Goal: Task Accomplishment & Management: Manage account settings

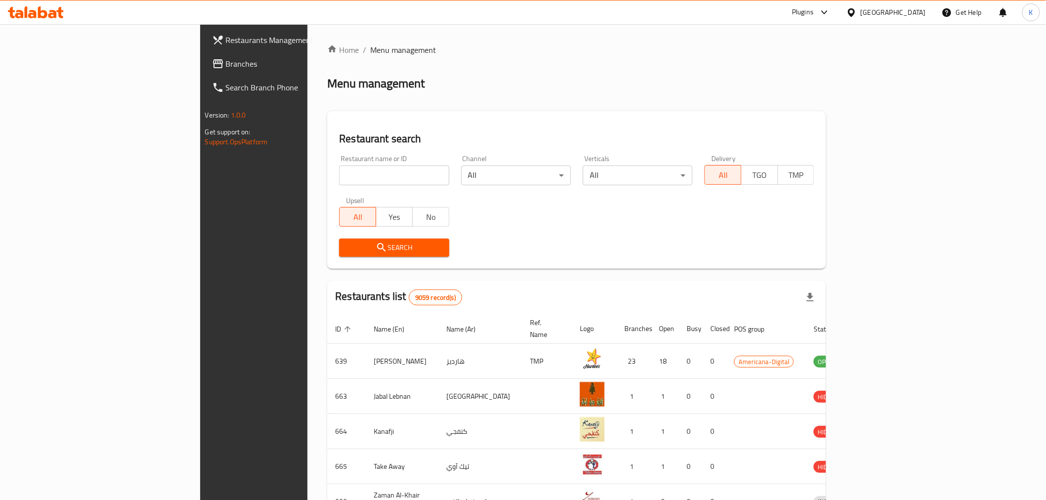
click at [339, 179] on input "search" at bounding box center [394, 176] width 110 height 20
paste input "656526"
type input "656526"
click at [327, 264] on div "Restaurant search Restaurant name or ID 656526 Restaurant name or ID Channel Al…" at bounding box center [576, 190] width 499 height 158
click at [347, 251] on span "Search" at bounding box center [394, 248] width 94 height 12
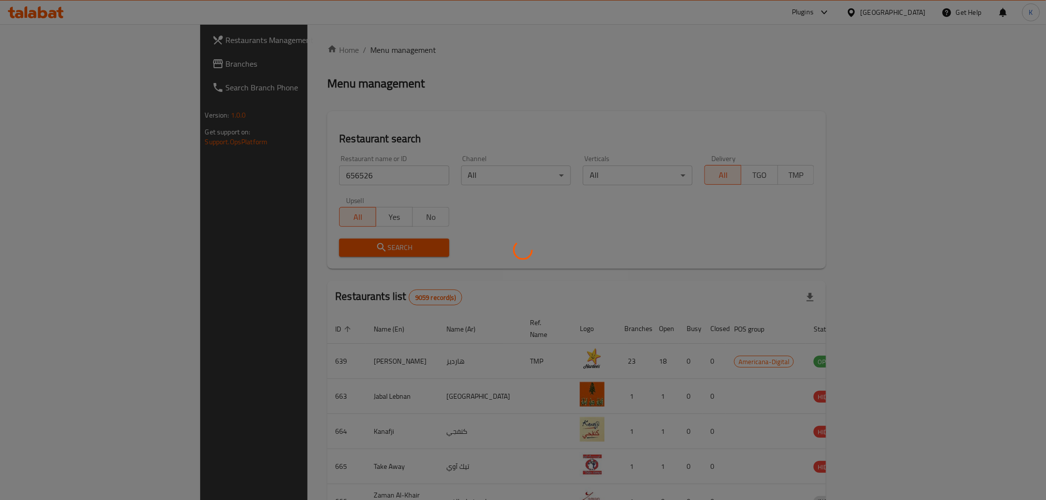
click at [322, 251] on div at bounding box center [523, 250] width 1046 height 500
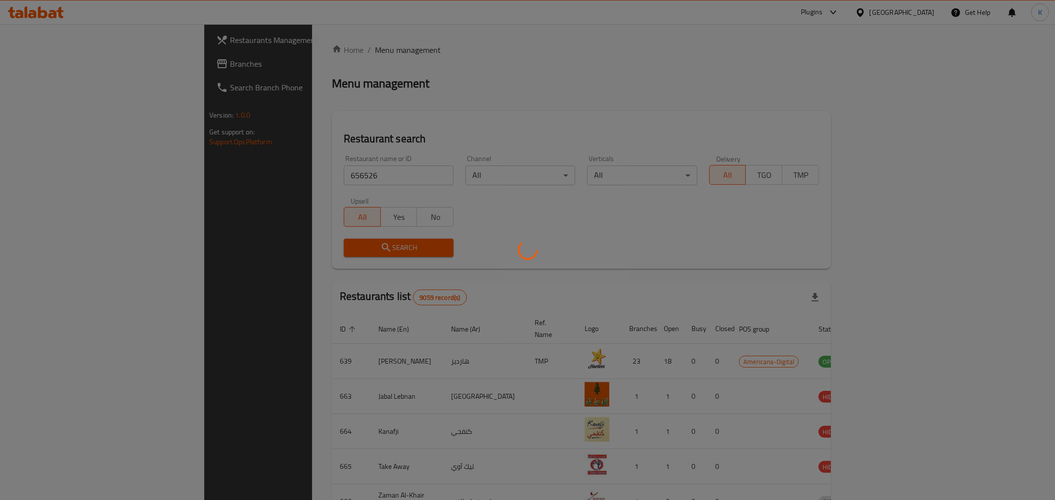
click at [579, 220] on div at bounding box center [527, 250] width 1055 height 500
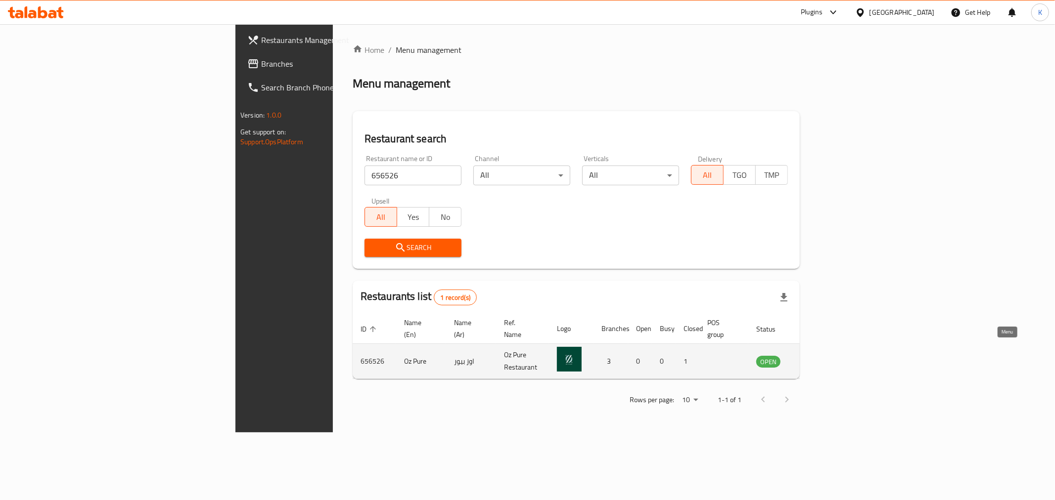
click at [820, 356] on icon "enhanced table" at bounding box center [814, 362] width 12 height 12
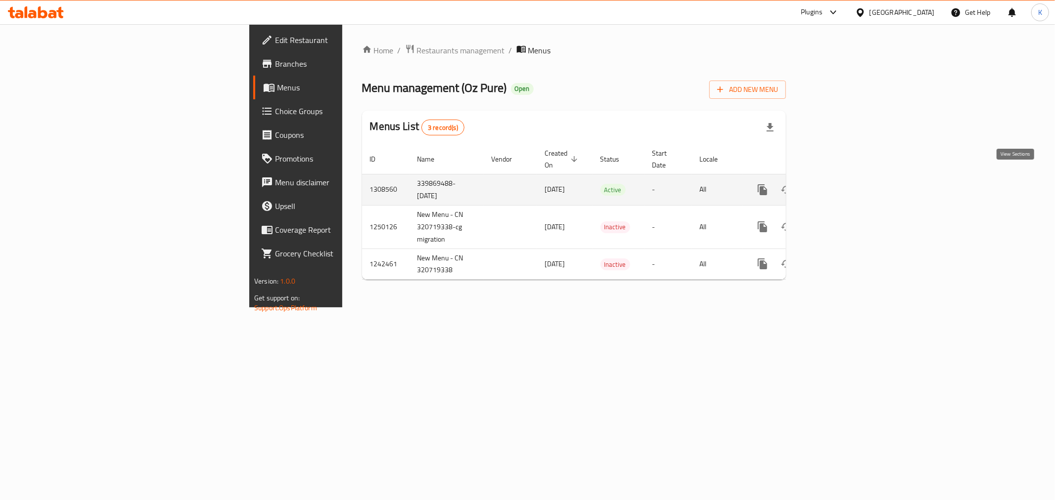
click at [840, 184] on icon "enhanced table" at bounding box center [834, 190] width 12 height 12
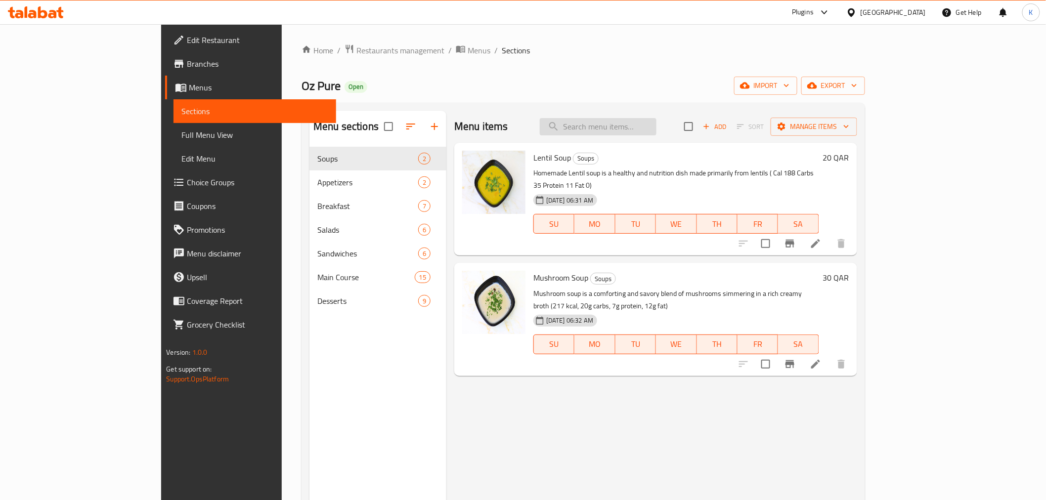
click at [657, 126] on input "search" at bounding box center [598, 126] width 117 height 17
paste input "Classic Eggs Benedict with Hollandaise Sauce"
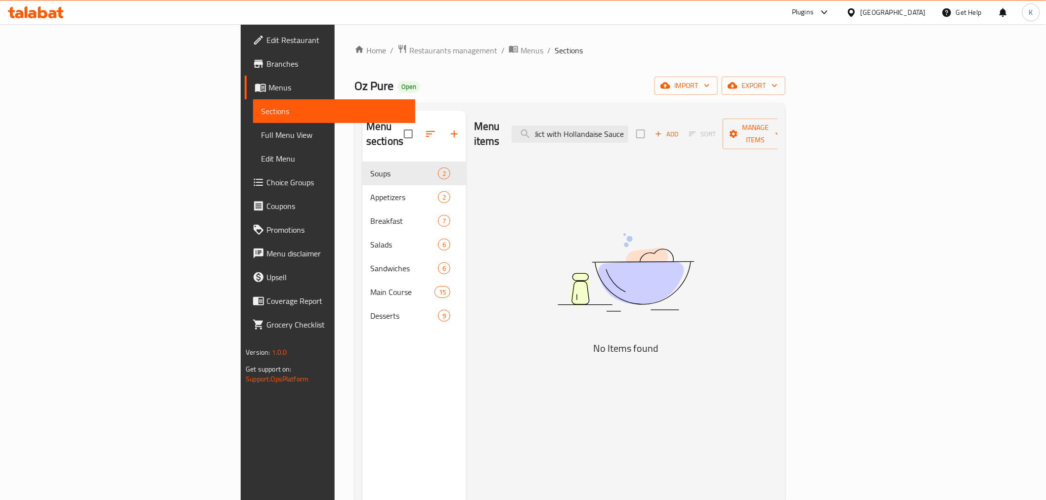
scroll to position [0, 61]
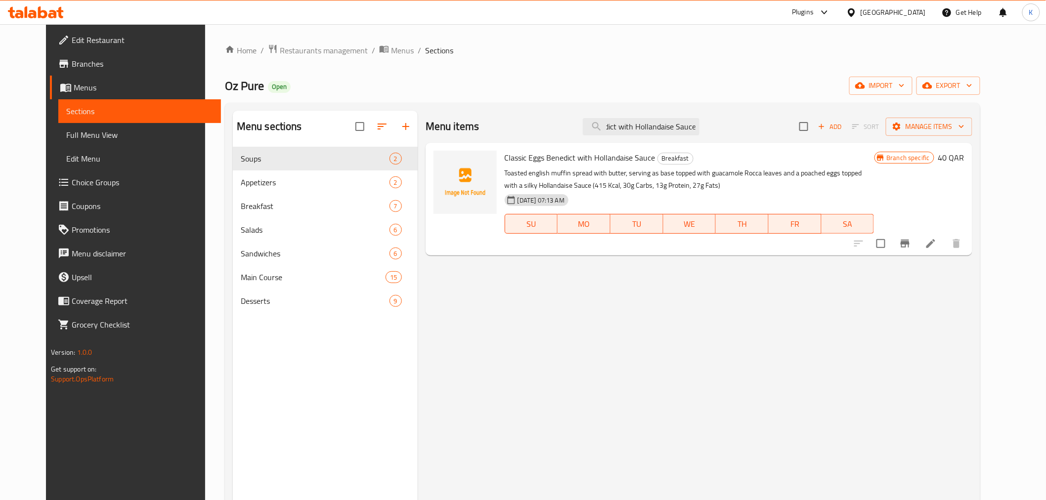
click at [911, 246] on icon "Branch-specific-item" at bounding box center [905, 244] width 12 height 12
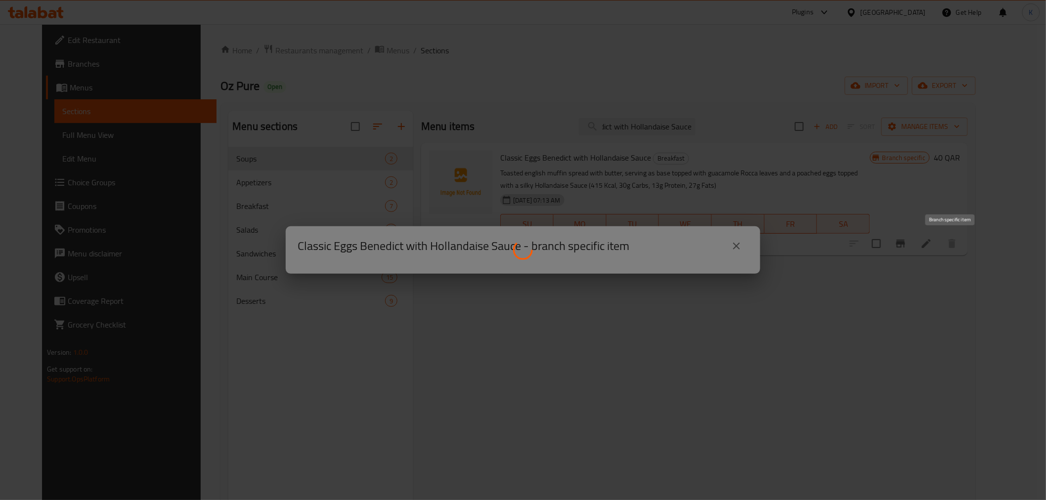
scroll to position [0, 0]
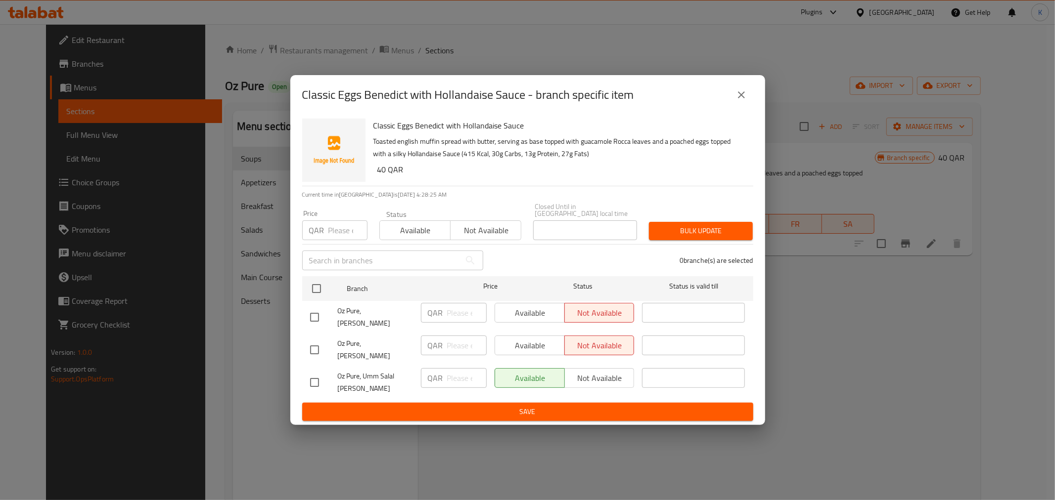
click at [742, 98] on icon "close" at bounding box center [741, 94] width 7 height 7
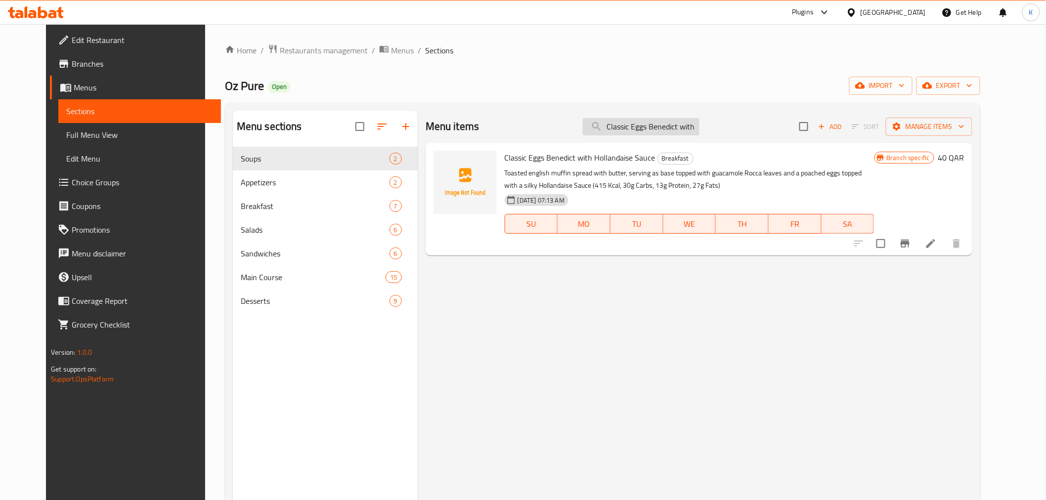
click at [663, 128] on input "Classic Eggs Benedict with Hollandaise Sauce" at bounding box center [641, 126] width 117 height 17
paste input "Asian Salad (Beef)"
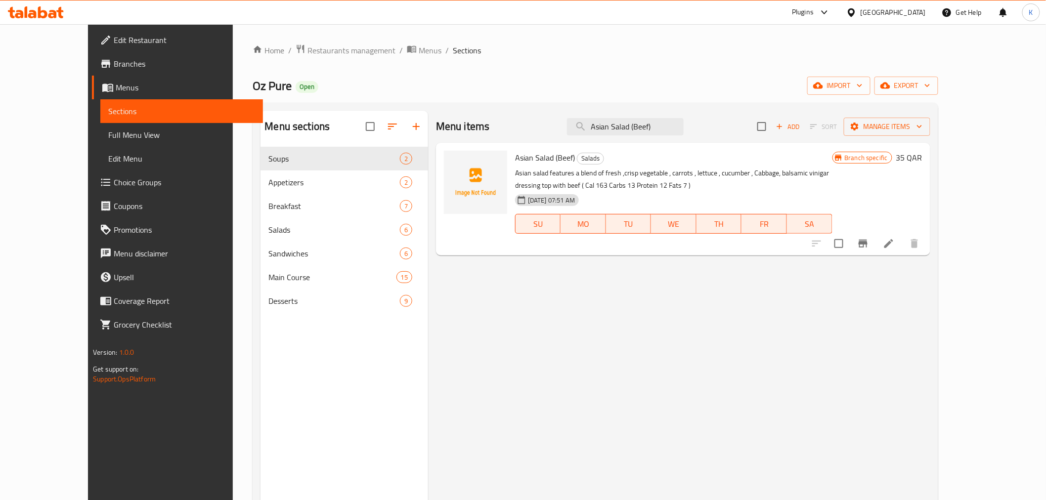
drag, startPoint x: 688, startPoint y: 132, endPoint x: 451, endPoint y: 91, distance: 240.3
click at [453, 91] on div "Home / Restaurants management / Menus / Sections Oz Pure Open import export Men…" at bounding box center [595, 331] width 685 height 575
paste input "Beef Cheese Burger"
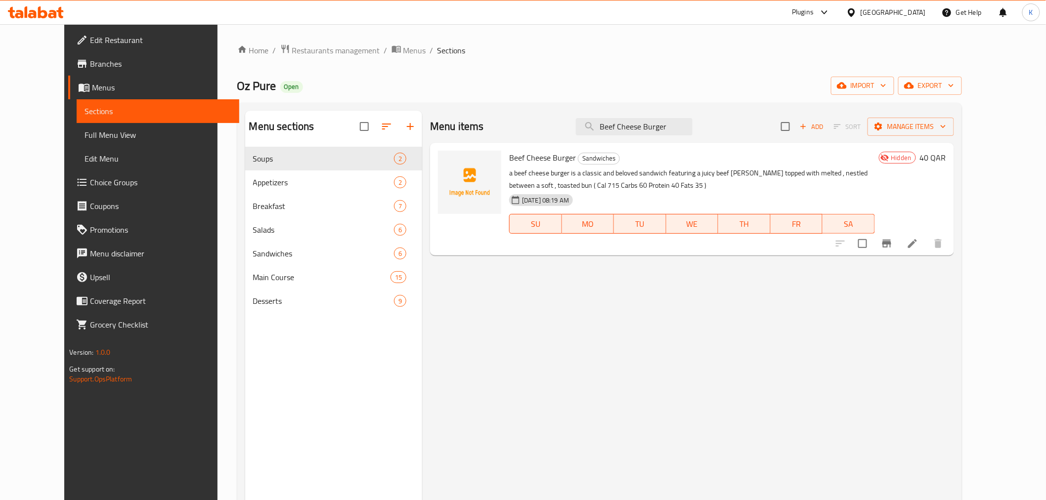
drag, startPoint x: 665, startPoint y: 122, endPoint x: 157, endPoint y: 48, distance: 512.7
click at [218, 52] on div "Home / Restaurants management / Menus / Sections Oz Pure Open import export Men…" at bounding box center [600, 331] width 764 height 615
paste input "Chicken Alfredo Pasta"
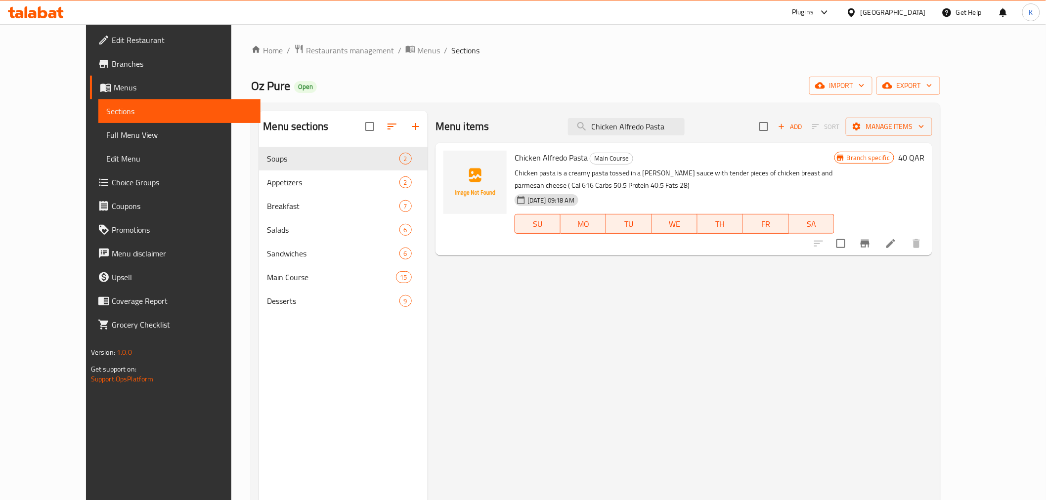
type input "Chicken Alfredo Pasta"
click at [851, 246] on input "checkbox" at bounding box center [841, 243] width 21 height 21
checkbox input "true"
click at [925, 132] on span "Manage items" at bounding box center [889, 127] width 71 height 12
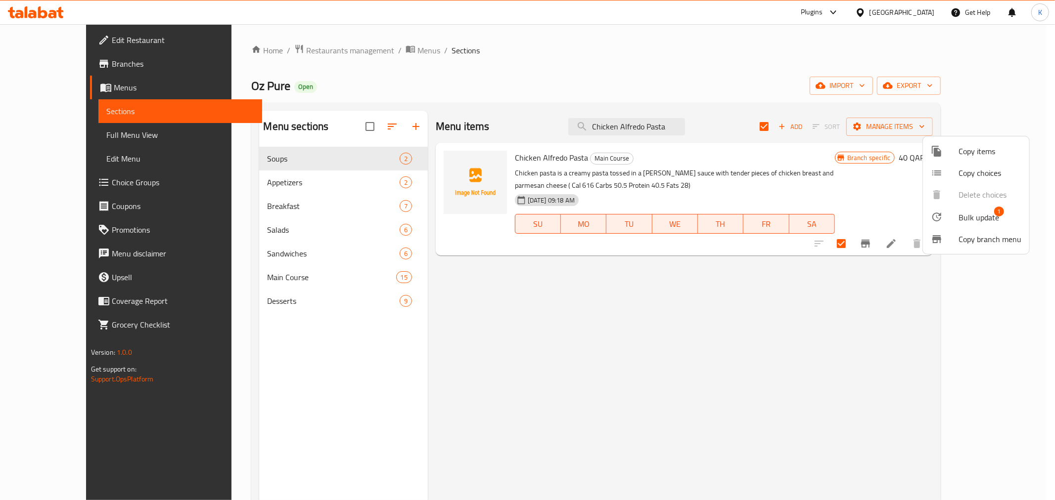
click at [948, 212] on div at bounding box center [945, 217] width 28 height 12
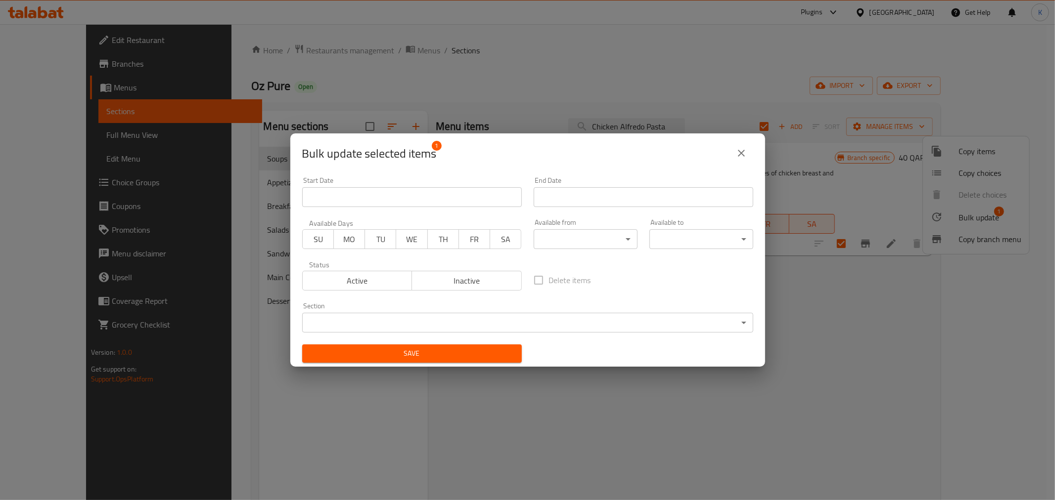
click at [489, 282] on span "Inactive" at bounding box center [467, 281] width 102 height 14
click at [477, 361] on button "Save" at bounding box center [412, 354] width 220 height 18
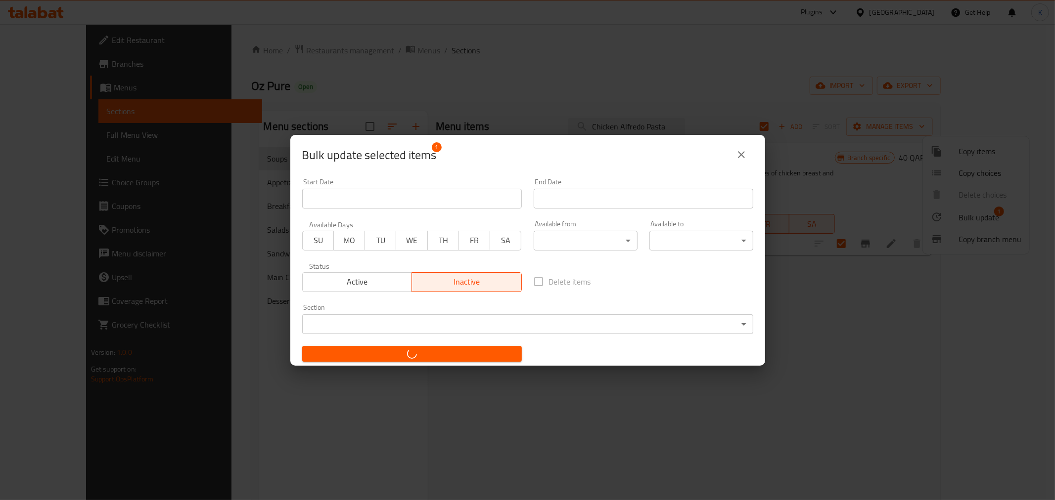
checkbox input "false"
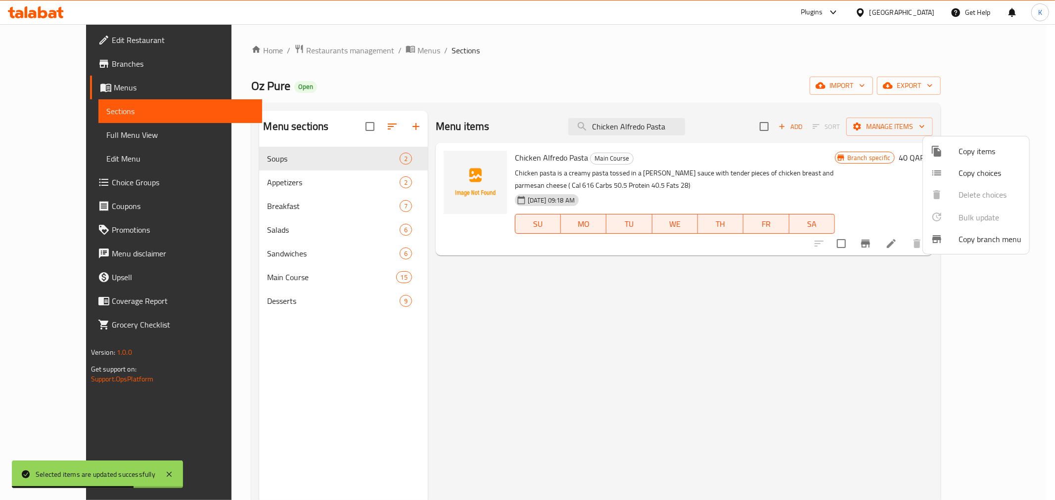
click at [661, 132] on div at bounding box center [527, 250] width 1055 height 500
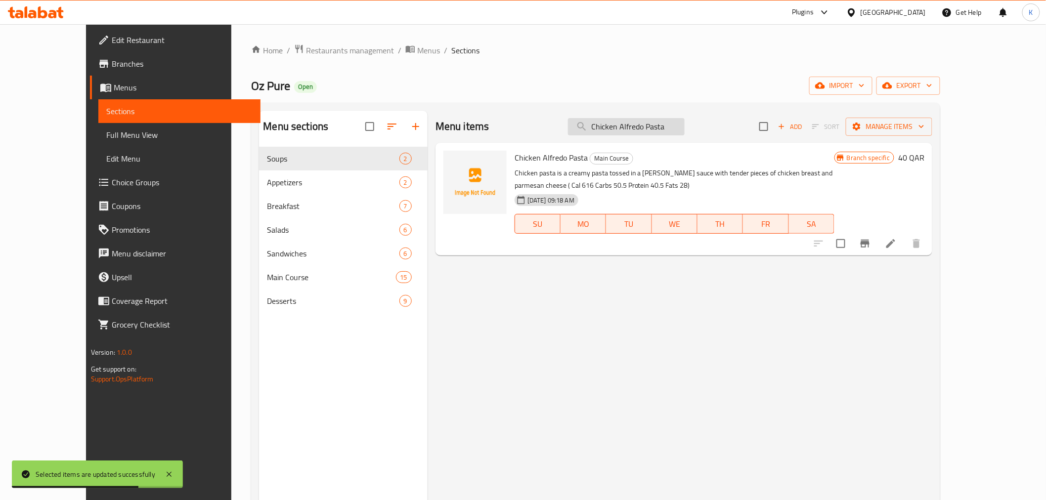
click at [661, 129] on input "Chicken Alfredo Pasta" at bounding box center [626, 126] width 117 height 17
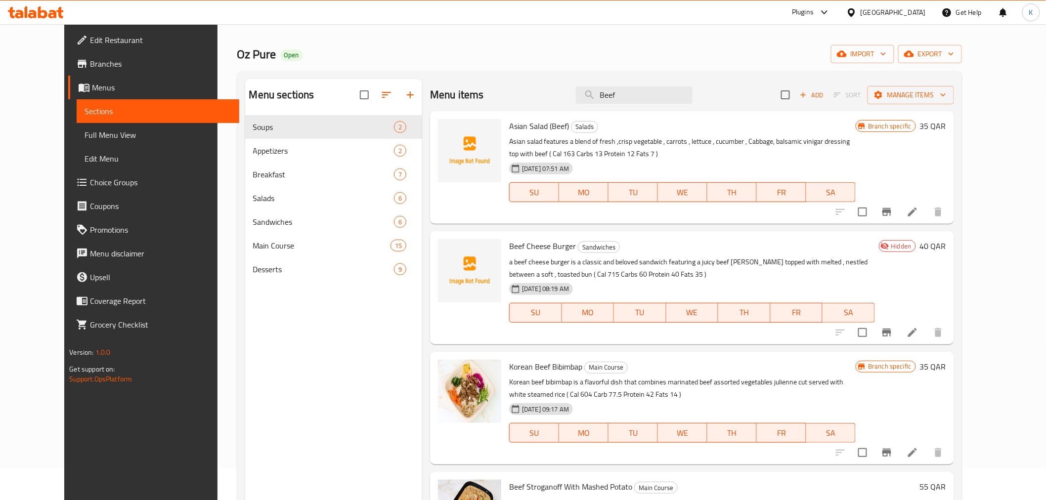
scroll to position [28, 0]
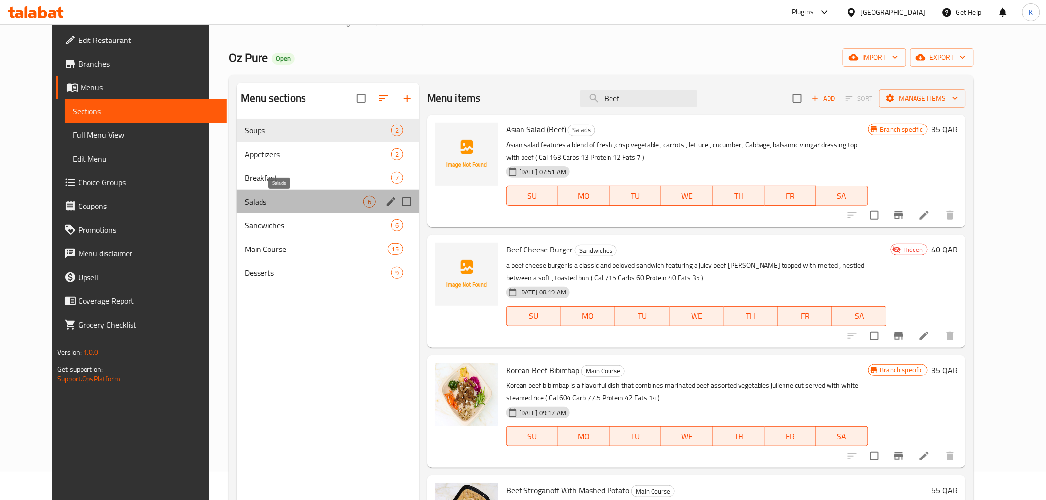
click at [282, 205] on span "Salads" at bounding box center [304, 202] width 119 height 12
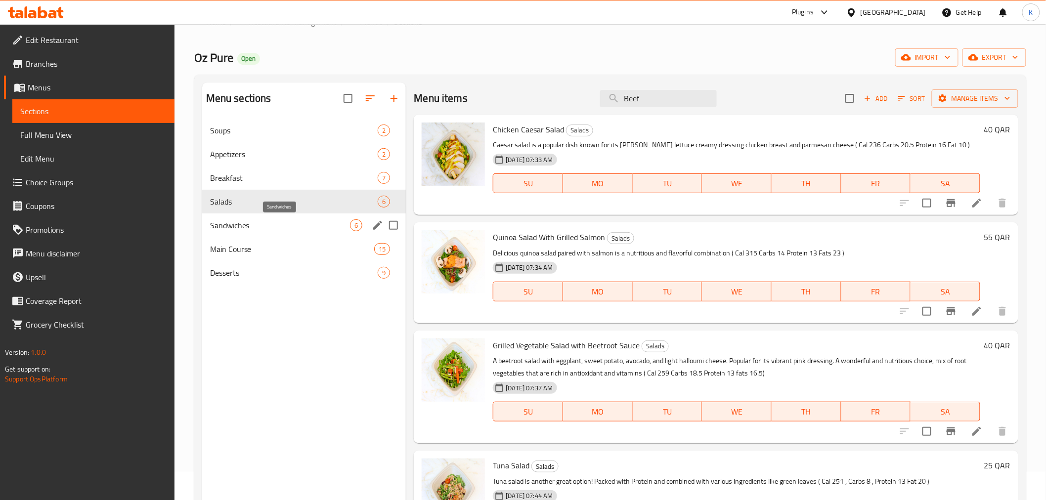
click at [238, 225] on span "Sandwiches" at bounding box center [280, 226] width 140 height 12
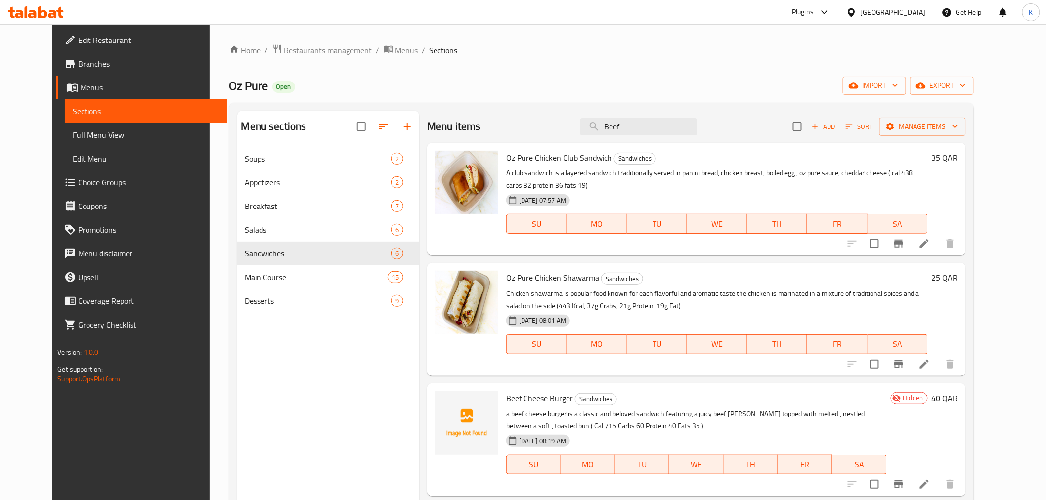
drag, startPoint x: 658, startPoint y: 120, endPoint x: 496, endPoint y: 119, distance: 162.2
click at [497, 119] on div "Menu items Beef Add Sort Manage items" at bounding box center [696, 127] width 539 height 32
paste input "Classic Eggs Benedict with Hollandaise Sauce"
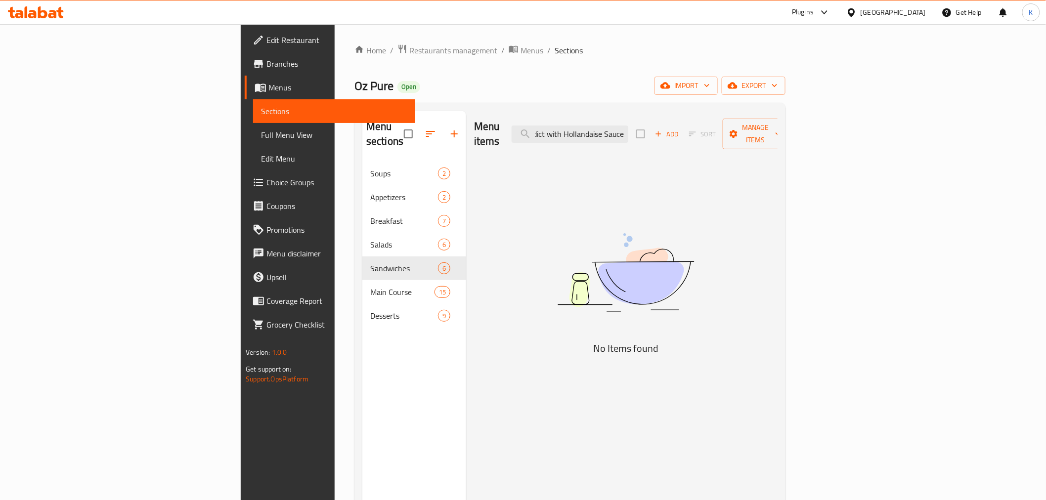
scroll to position [0, 61]
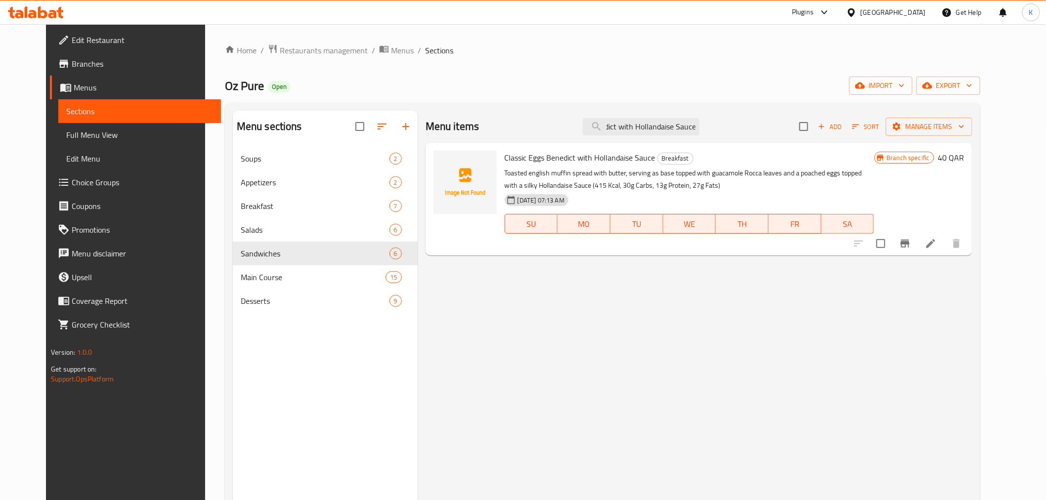
type input "Classic Eggs Benedict with Hollandaise Sauce"
click at [892, 241] on input "checkbox" at bounding box center [881, 243] width 21 height 21
checkbox input "true"
click at [969, 137] on div "Menu items Classic Eggs Benedict with Hollandaise Sauce Add Sort Manage items" at bounding box center [699, 127] width 547 height 32
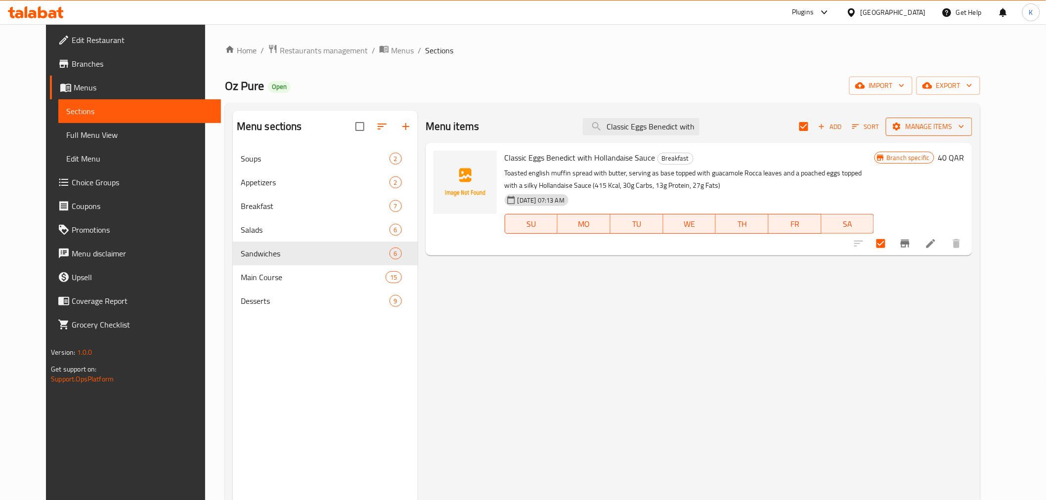
click at [965, 125] on span "Manage items" at bounding box center [929, 127] width 71 height 12
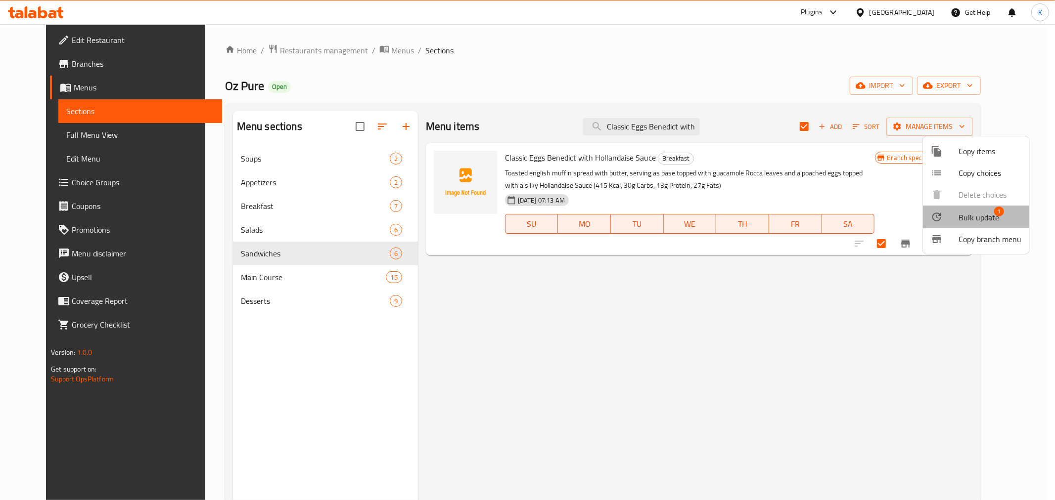
click at [958, 213] on span "Bulk update" at bounding box center [978, 218] width 41 height 12
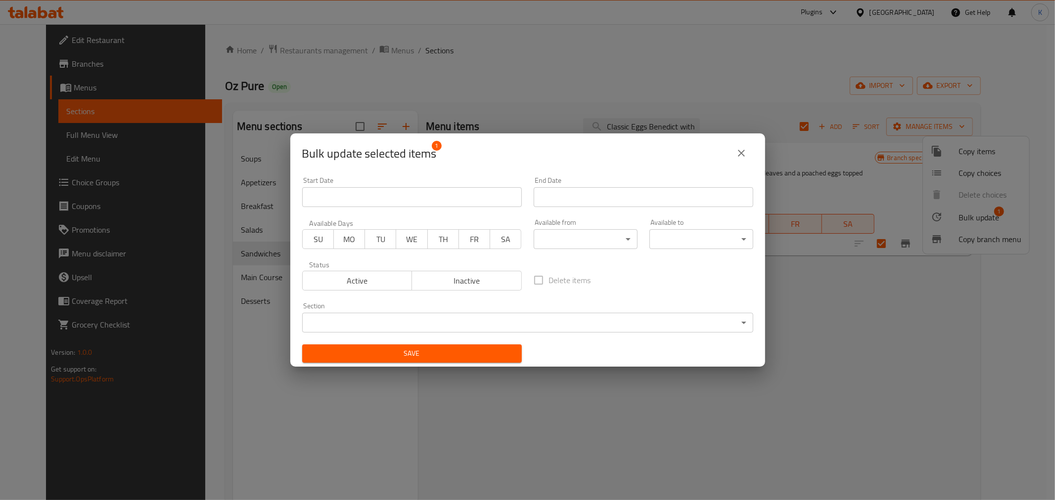
click at [452, 269] on div "Active Inactive" at bounding box center [412, 276] width 220 height 30
click at [482, 274] on span "Inactive" at bounding box center [467, 281] width 102 height 14
click at [468, 351] on span "Save" at bounding box center [412, 354] width 204 height 12
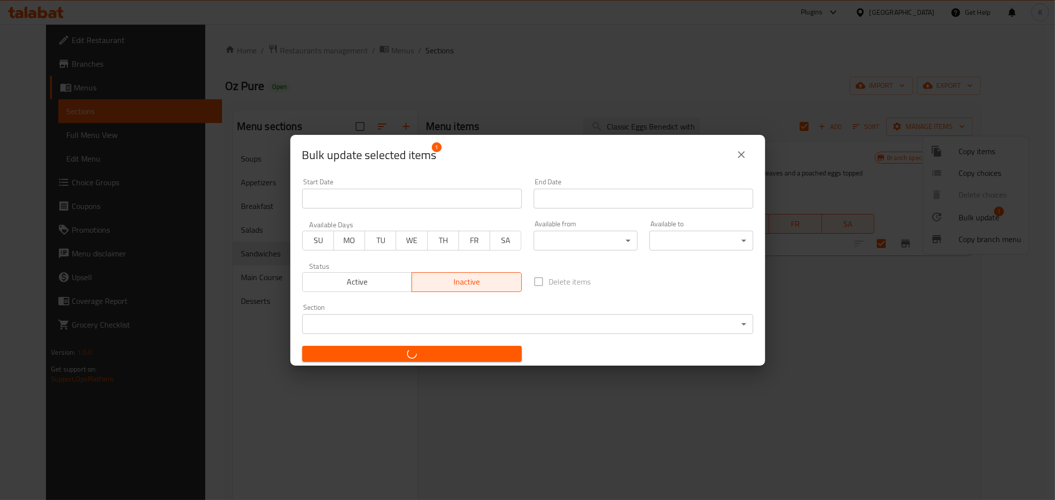
checkbox input "false"
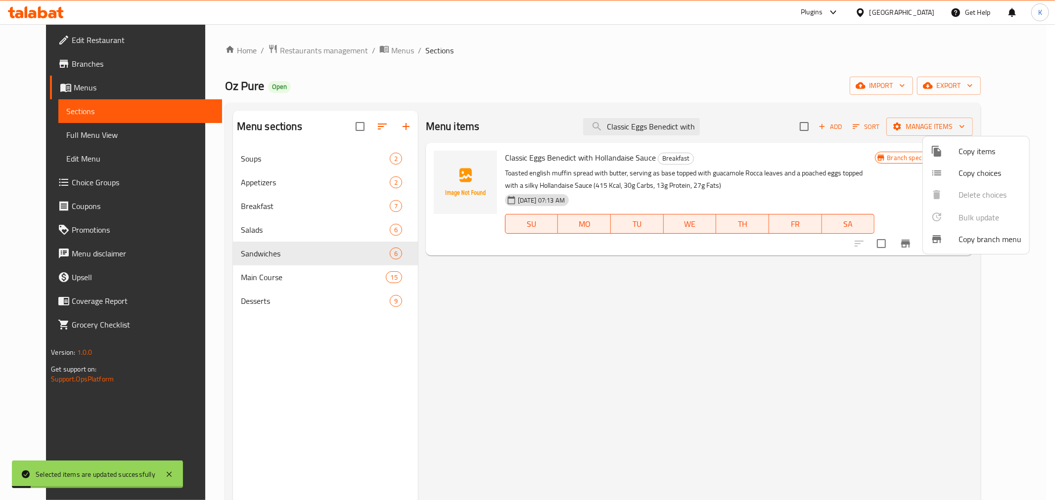
click at [701, 75] on div at bounding box center [527, 250] width 1055 height 500
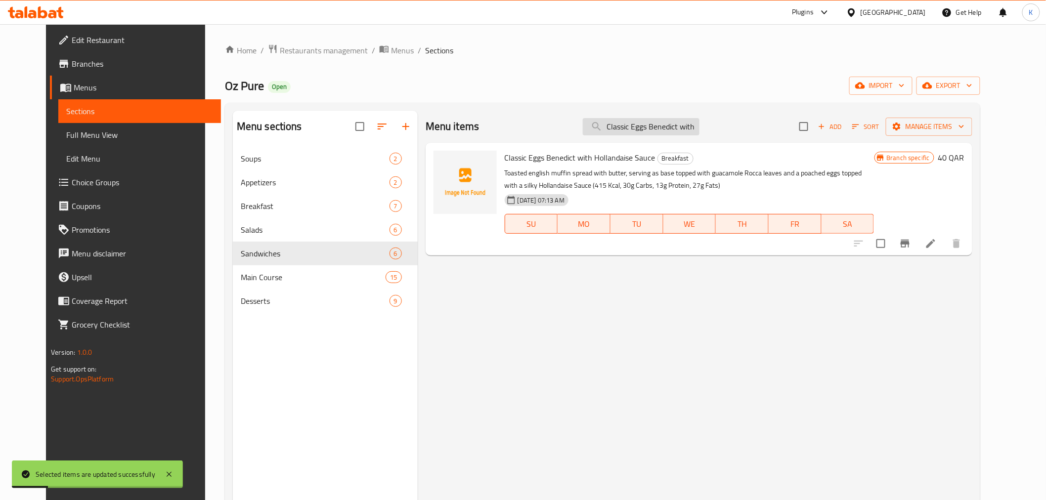
click at [680, 124] on input "Classic Eggs Benedict with Hollandaise Sauce" at bounding box center [641, 126] width 117 height 17
paste input "Asian Salad (Beef)"
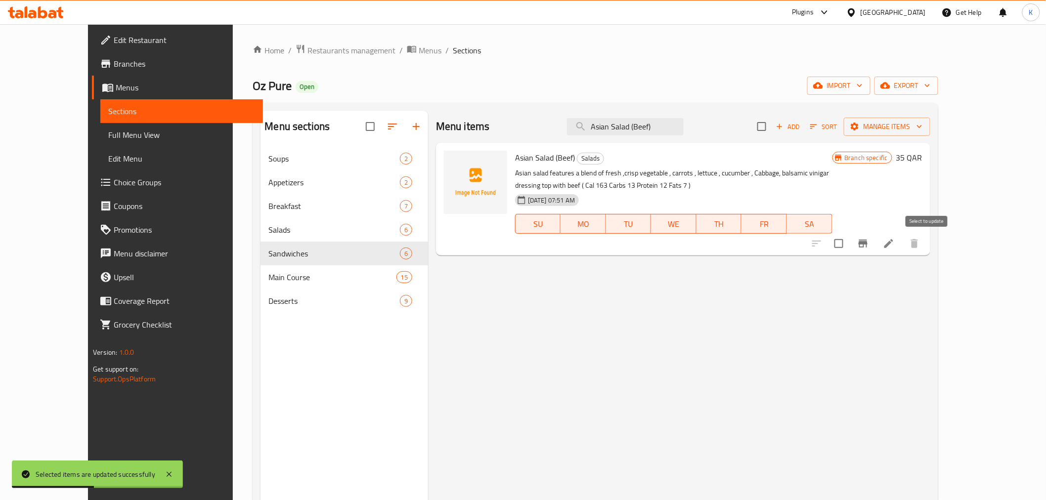
type input "Asian Salad (Beef)"
click at [850, 240] on input "checkbox" at bounding box center [839, 243] width 21 height 21
checkbox input "true"
click at [923, 123] on span "Manage items" at bounding box center [887, 127] width 71 height 12
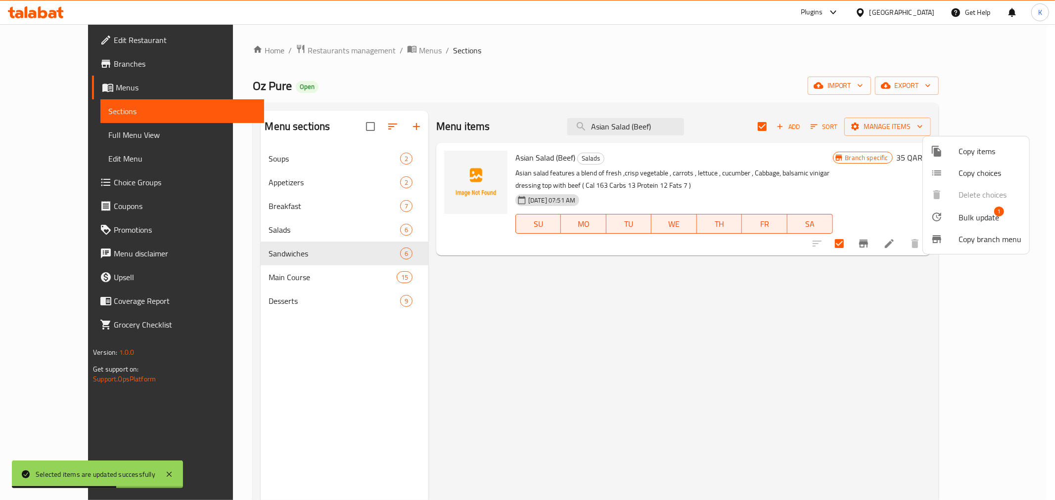
click at [947, 216] on div at bounding box center [945, 217] width 28 height 12
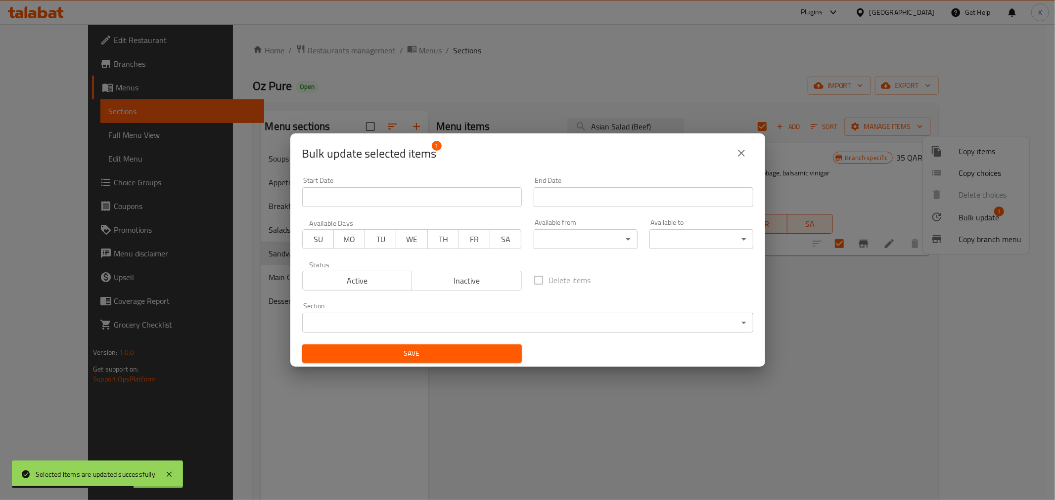
click at [480, 275] on span "Inactive" at bounding box center [467, 281] width 102 height 14
click at [450, 353] on span "Save" at bounding box center [412, 354] width 204 height 12
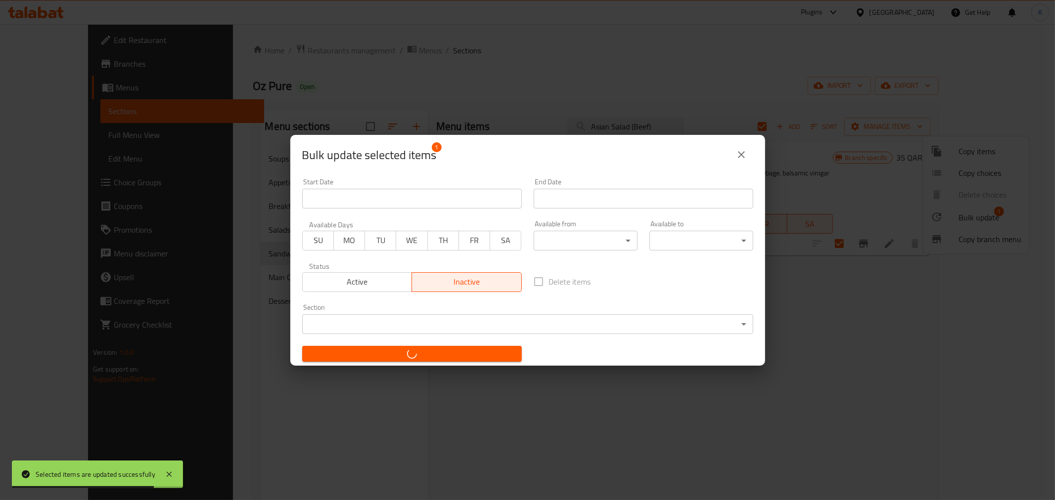
checkbox input "false"
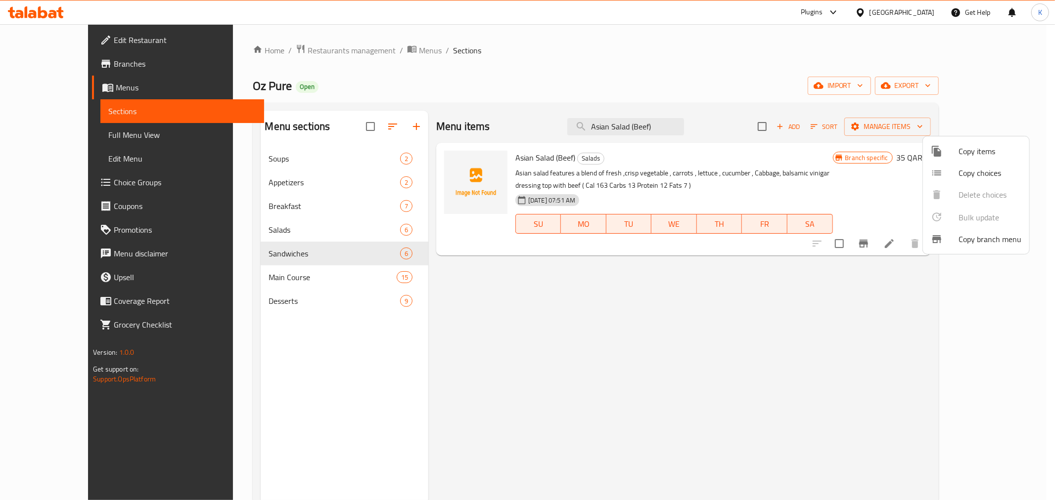
click at [681, 396] on div at bounding box center [527, 250] width 1055 height 500
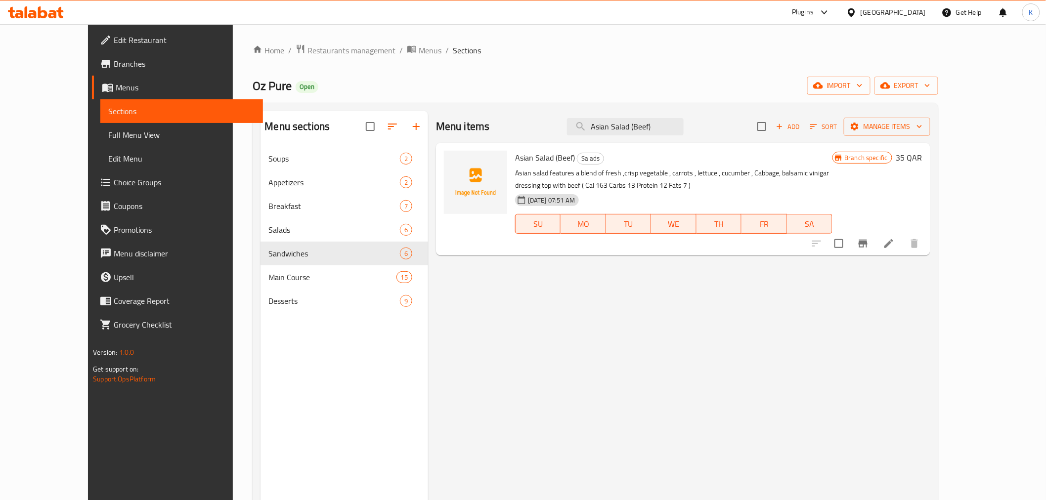
click at [850, 244] on input "checkbox" at bounding box center [839, 243] width 21 height 21
checkbox input "true"
click at [923, 132] on span "Manage items" at bounding box center [887, 127] width 71 height 12
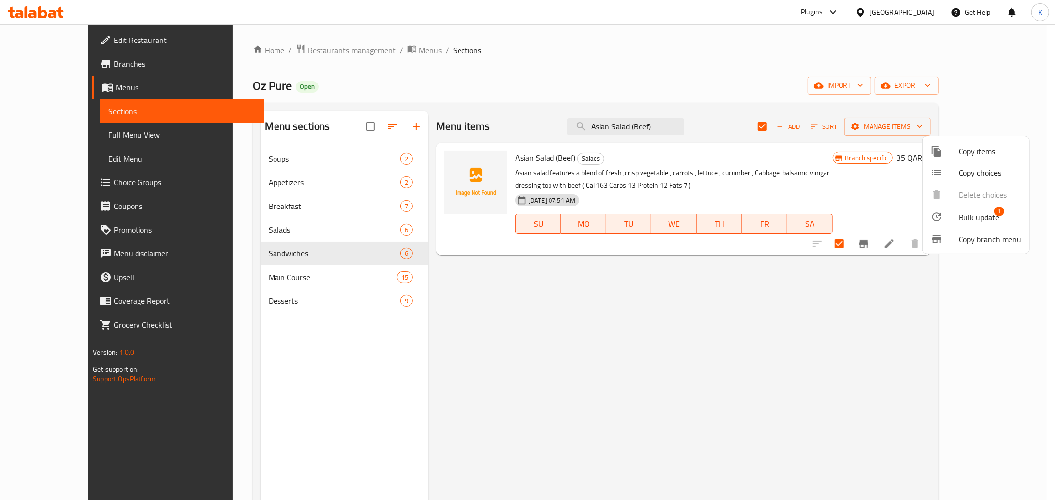
click at [952, 225] on li "Bulk update 1" at bounding box center [976, 217] width 106 height 23
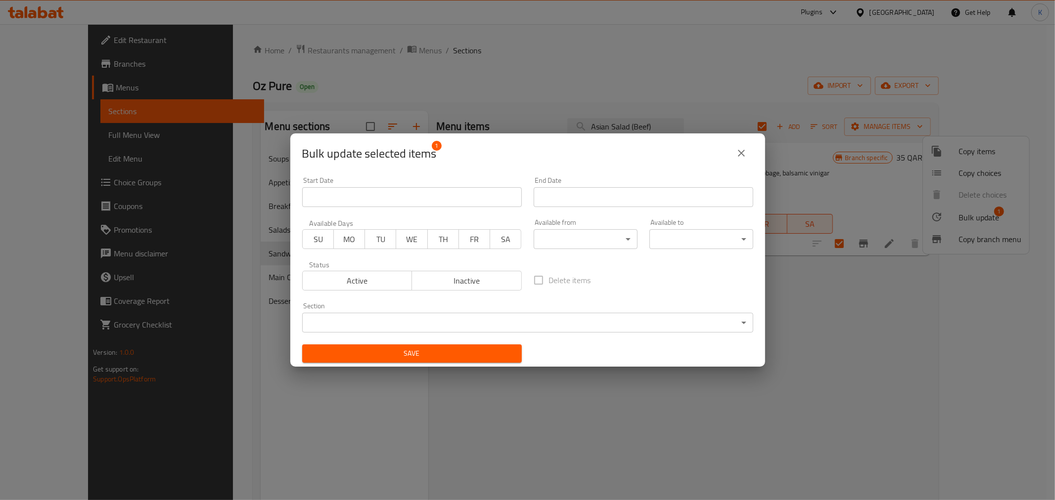
click at [478, 287] on span "Inactive" at bounding box center [467, 281] width 102 height 14
click at [467, 358] on span "Save" at bounding box center [412, 354] width 204 height 12
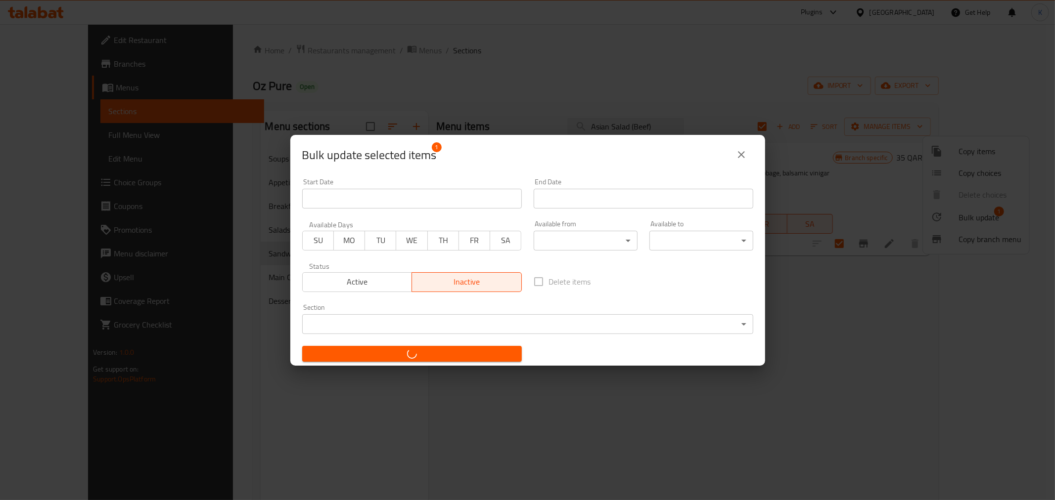
checkbox input "false"
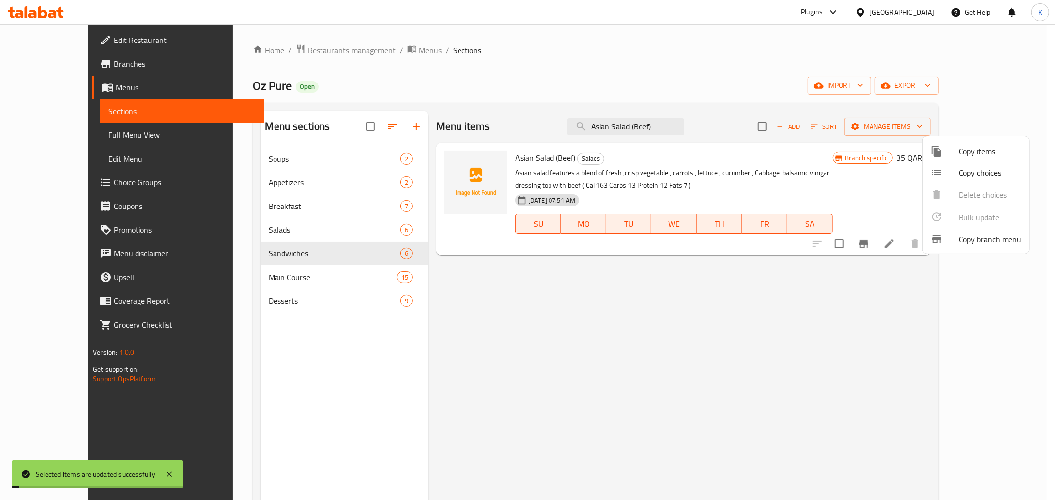
click at [789, 334] on div at bounding box center [527, 250] width 1055 height 500
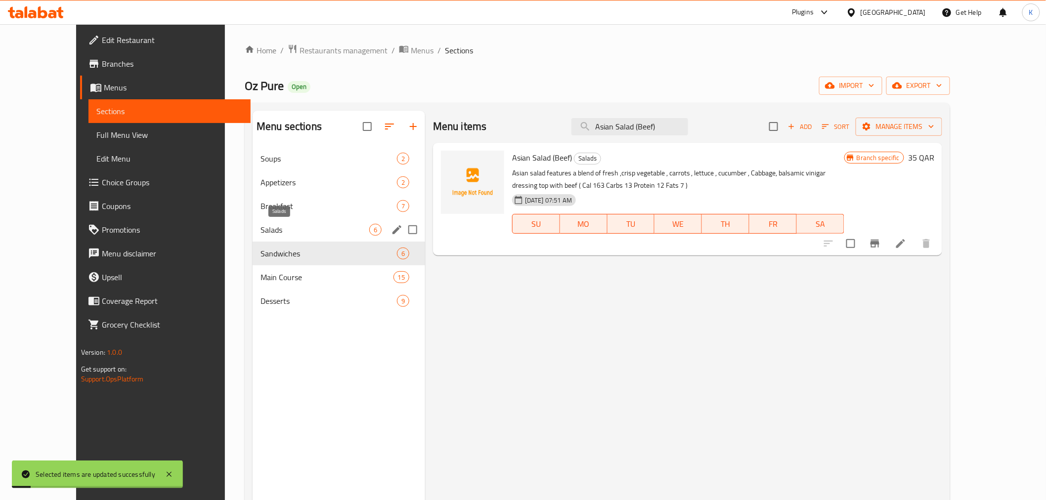
click at [275, 228] on span "Salads" at bounding box center [315, 230] width 109 height 12
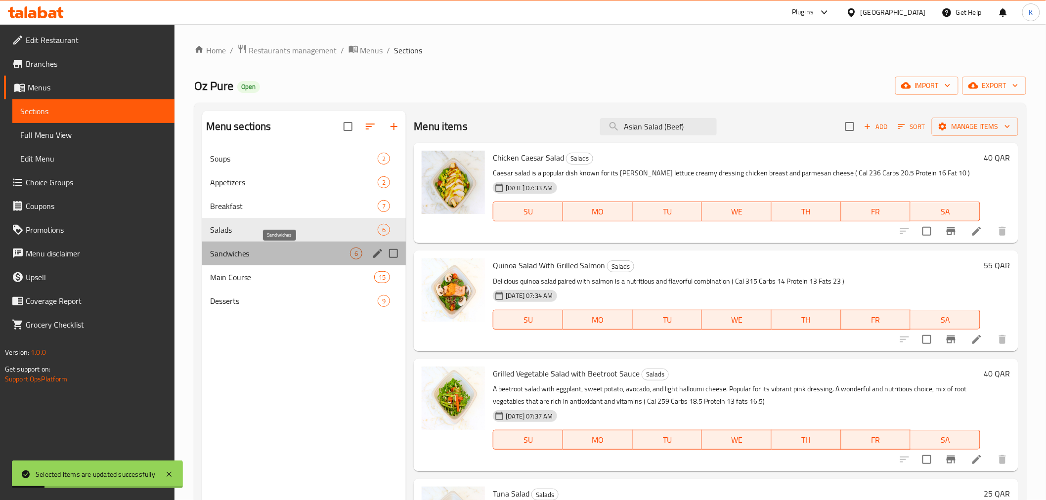
click at [293, 254] on span "Sandwiches" at bounding box center [280, 254] width 140 height 12
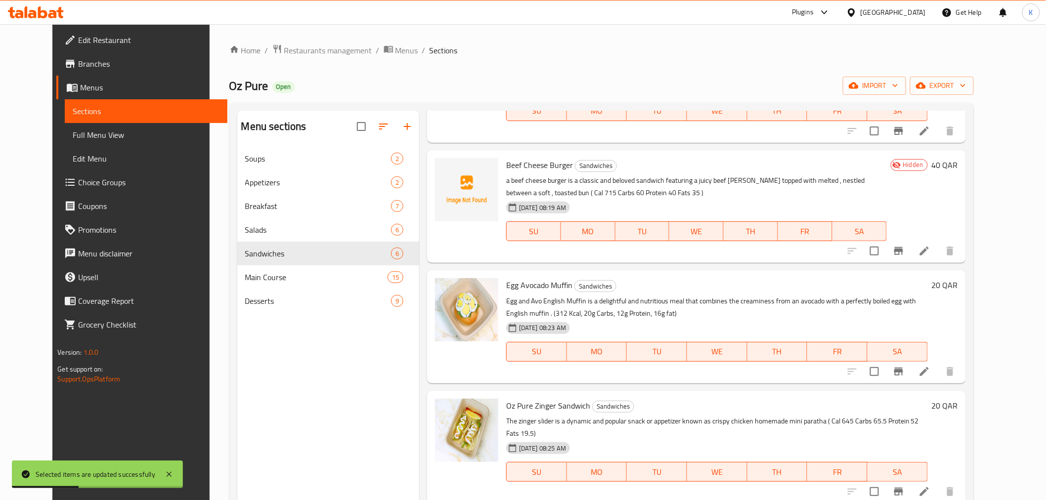
scroll to position [138, 0]
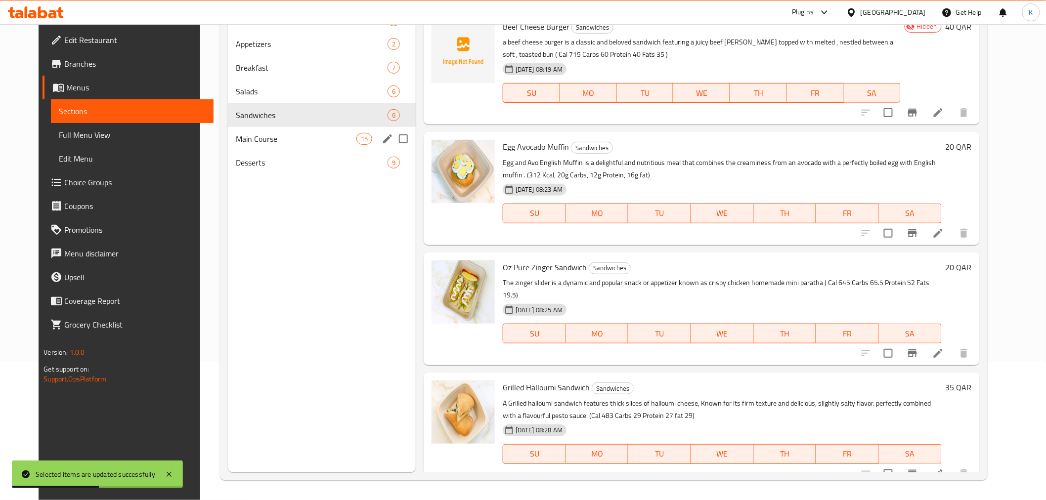
click at [250, 147] on div "Main Course 15" at bounding box center [322, 139] width 188 height 24
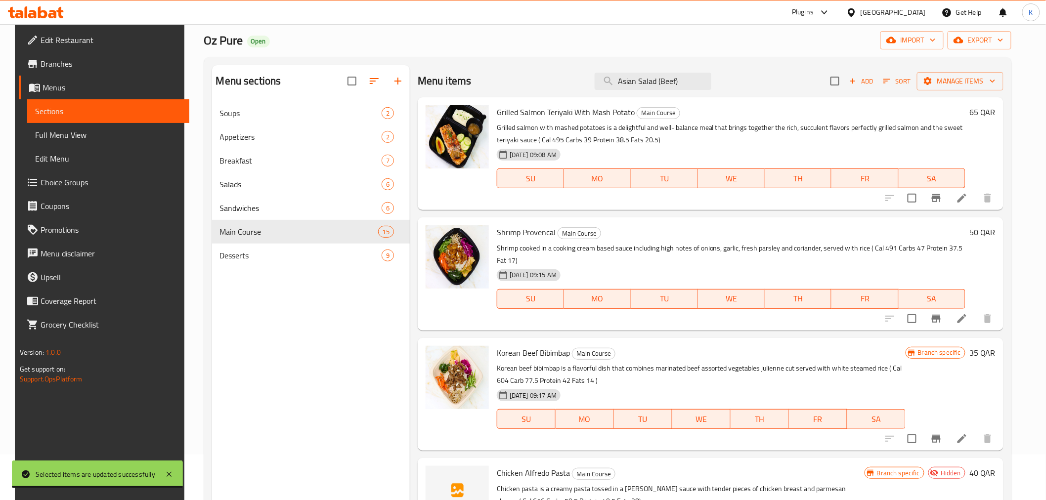
scroll to position [28, 0]
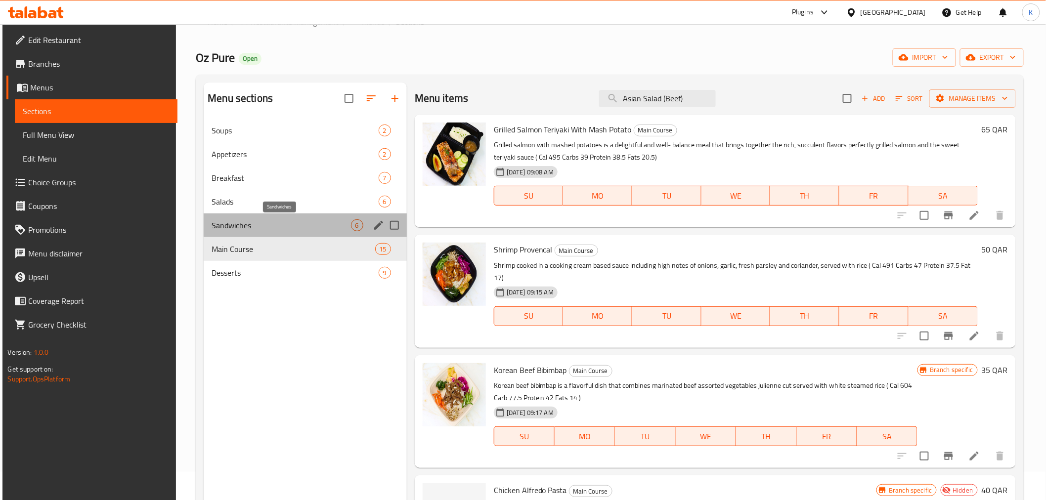
click at [238, 222] on span "Sandwiches" at bounding box center [281, 226] width 139 height 12
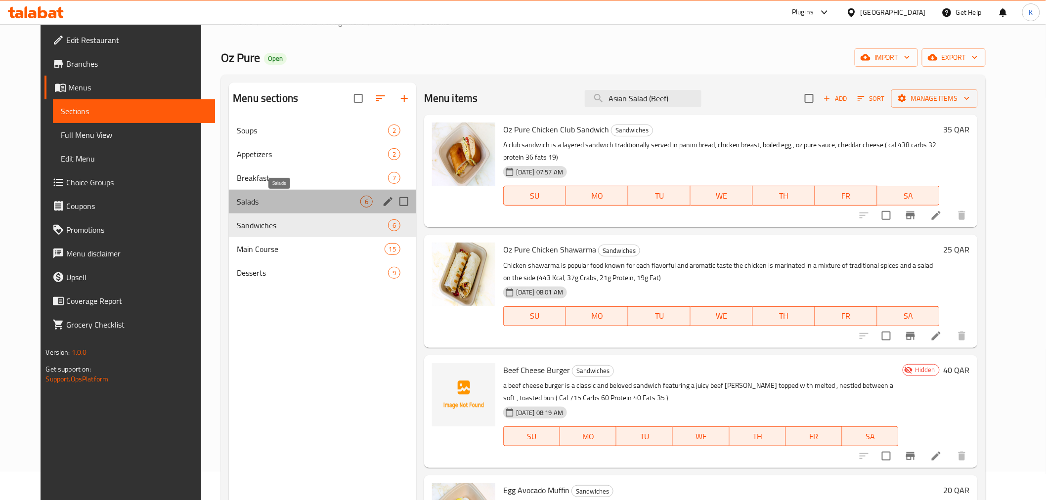
click at [240, 204] on span "Salads" at bounding box center [299, 202] width 124 height 12
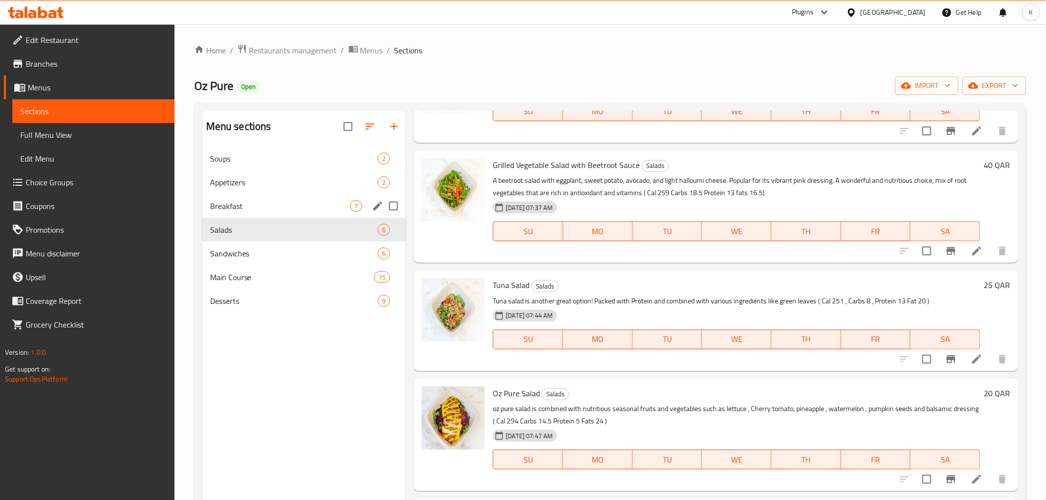
click at [236, 198] on div "Breakfast 7" at bounding box center [304, 206] width 204 height 24
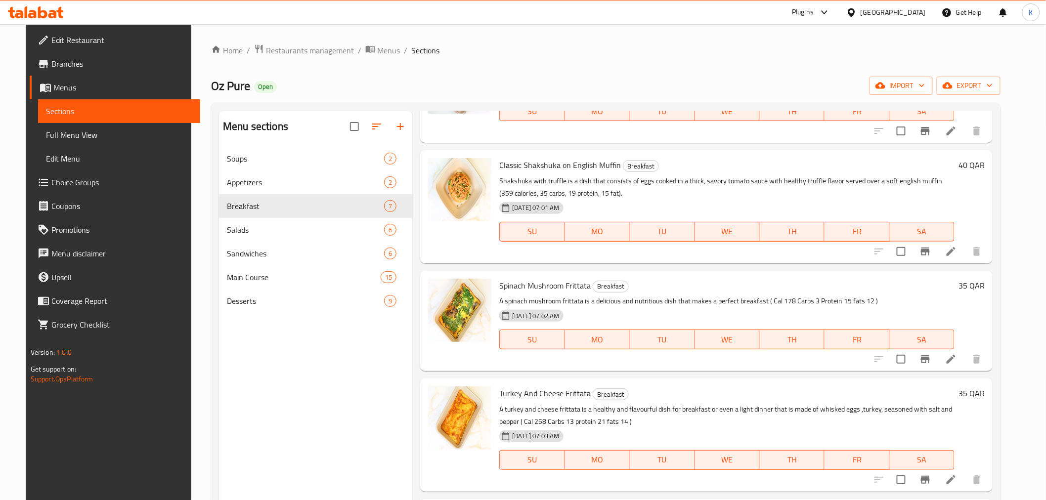
scroll to position [138, 0]
